Goal: Find specific page/section: Find specific page/section

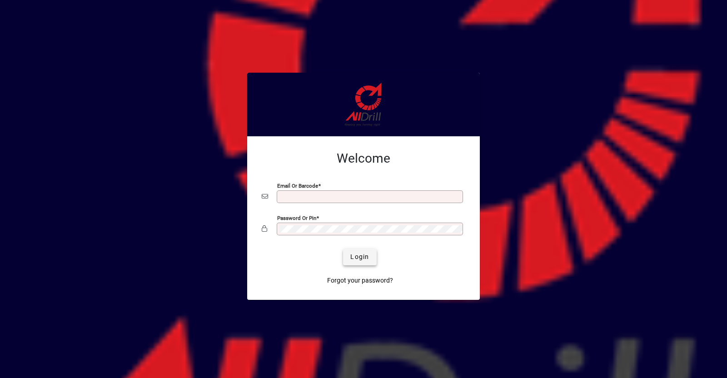
type input "**********"
click at [368, 254] on span "Login" at bounding box center [359, 257] width 19 height 10
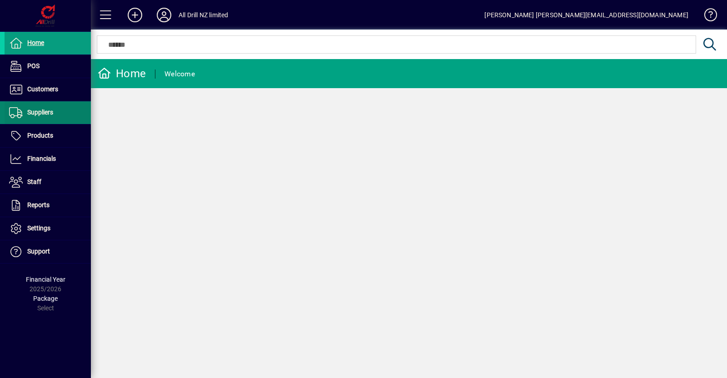
click at [44, 130] on span "Products" at bounding box center [29, 135] width 49 height 11
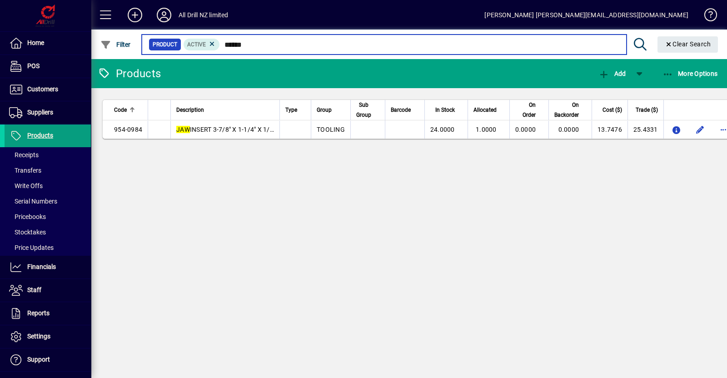
type input "******"
